Goal: Entertainment & Leisure: Consume media (video, audio)

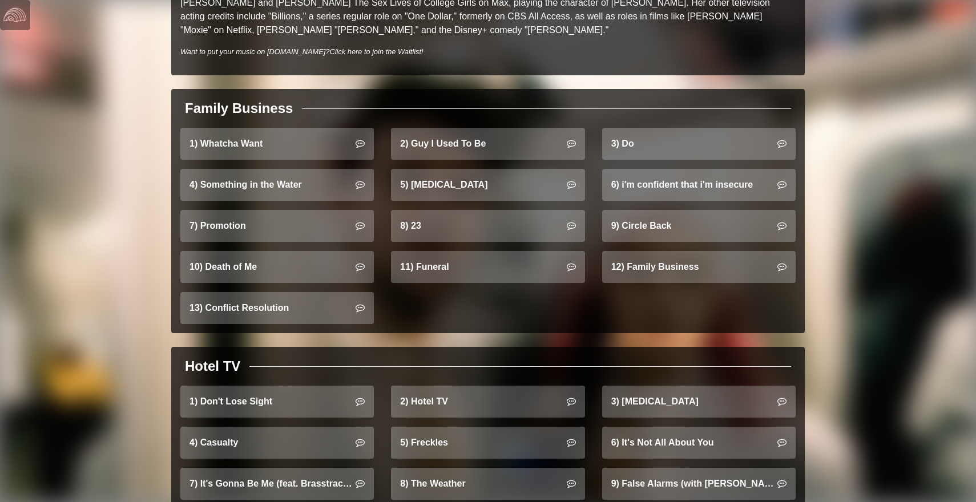
scroll to position [672, 0]
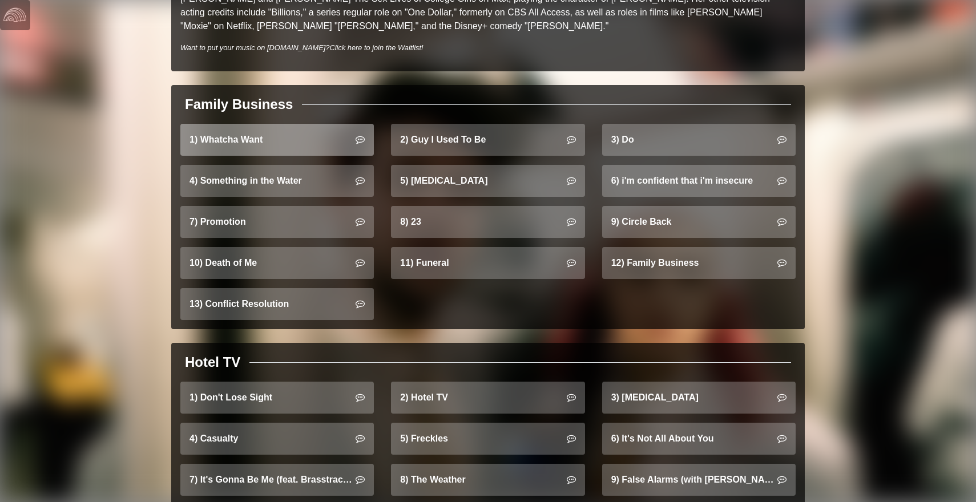
click at [345, 131] on link "1) Whatcha Want" at bounding box center [276, 140] width 193 height 32
click at [260, 126] on link "1) Whatcha Want" at bounding box center [276, 140] width 193 height 32
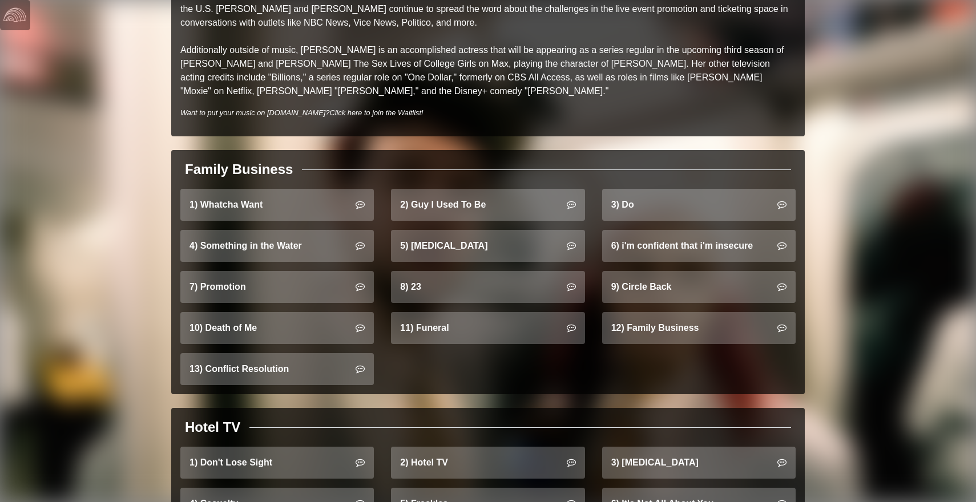
scroll to position [610, 0]
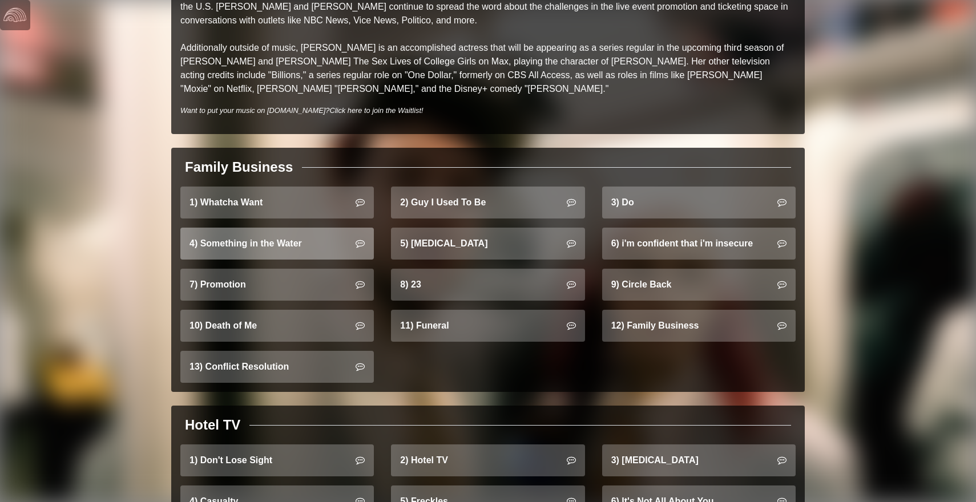
click at [261, 228] on link "4) Something in the Water" at bounding box center [276, 244] width 193 height 32
